Goal: Task Accomplishment & Management: Use online tool/utility

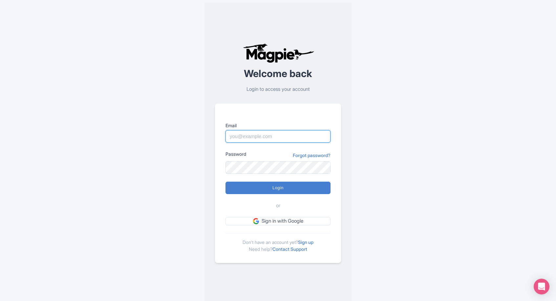
click at [263, 139] on input "Email" at bounding box center [278, 136] width 105 height 12
type input "connor@seesight-tours.com"
click at [226, 182] on input "Login" at bounding box center [278, 188] width 105 height 12
type input "Logging in..."
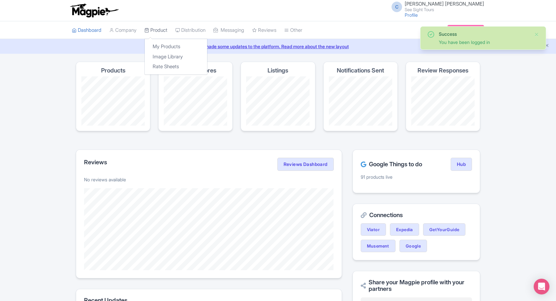
click at [160, 29] on link "Product" at bounding box center [155, 30] width 23 height 18
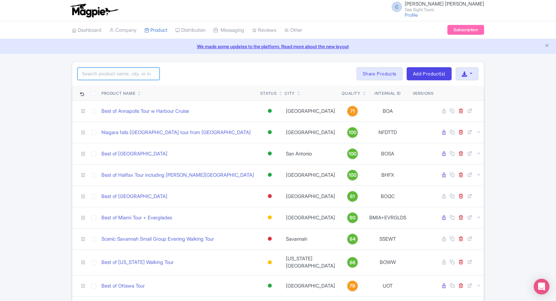
click at [122, 69] on input "search" at bounding box center [118, 74] width 82 height 12
type input "[GEOGRAPHIC_DATA]"
click button "Search" at bounding box center [0, 0] width 0 height 0
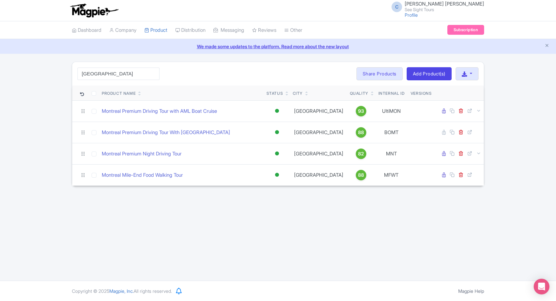
click at [204, 85] on div "[GEOGRAPHIC_DATA] Search Bulk Actions [GEOGRAPHIC_DATA] Add to Collection Share…" at bounding box center [278, 74] width 412 height 24
